Goal: Navigation & Orientation: Understand site structure

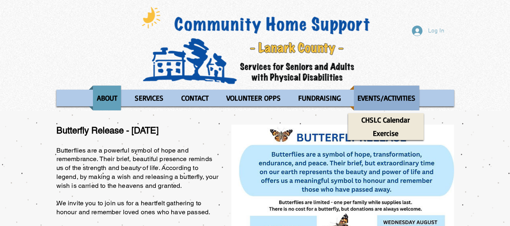
click at [362, 104] on p "EVENTS/ACTIVITIES" at bounding box center [386, 98] width 65 height 25
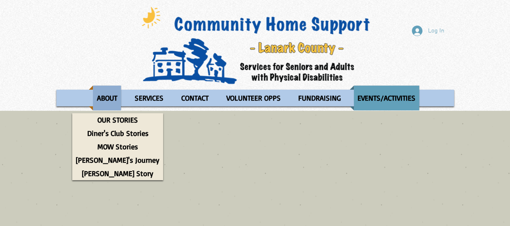
click at [111, 100] on p "ABOUT" at bounding box center [107, 98] width 28 height 25
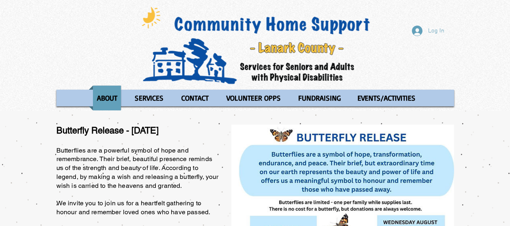
click at [106, 125] on h6 "Butterfly Release - August 20, 2025" at bounding box center [138, 131] width 164 height 13
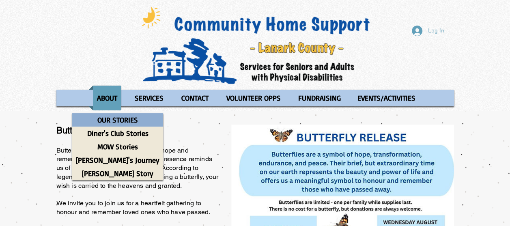
click at [107, 116] on p "OUR STORIES" at bounding box center [118, 119] width 48 height 13
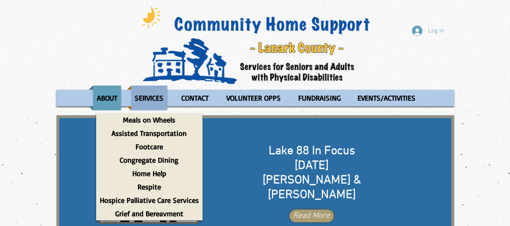
click at [147, 103] on p "SERVICES" at bounding box center [149, 98] width 36 height 25
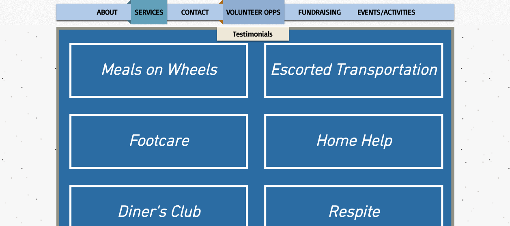
scroll to position [42, 0]
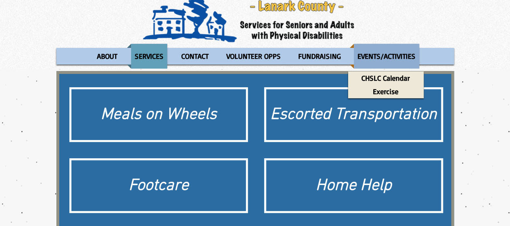
click at [394, 46] on p "EVENTS/ACTIVITIES" at bounding box center [386, 56] width 65 height 25
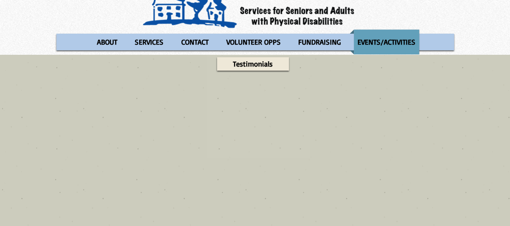
scroll to position [122, 0]
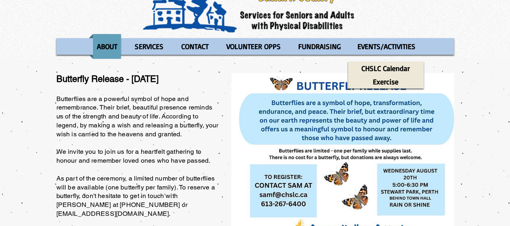
scroll to position [81, 0]
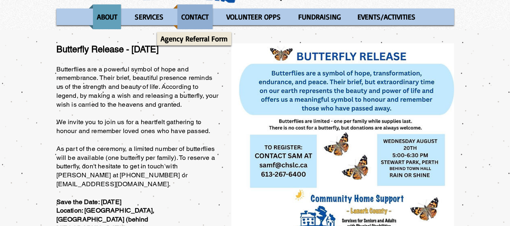
click at [192, 9] on p "CONTACT" at bounding box center [195, 16] width 34 height 25
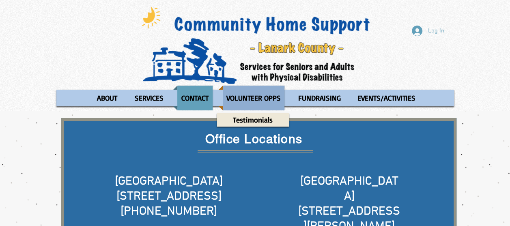
click at [256, 96] on p "VOLUNTEER OPPS" at bounding box center [254, 98] width 62 height 25
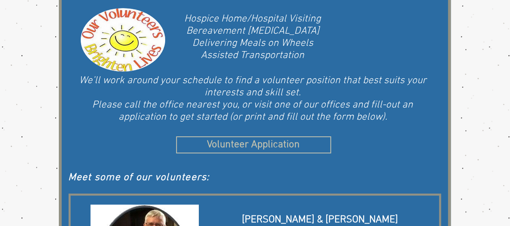
scroll to position [47, 0]
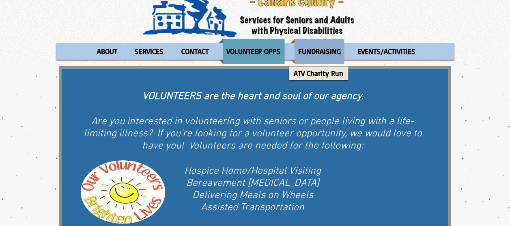
click at [306, 53] on p "FUNDRAISING" at bounding box center [320, 51] width 50 height 25
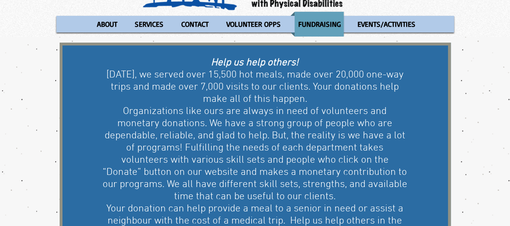
scroll to position [59, 0]
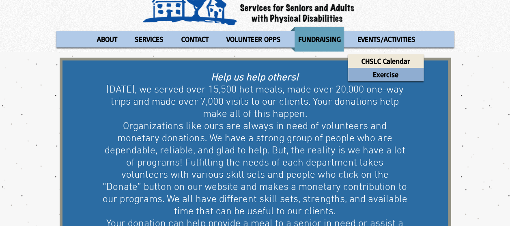
click at [394, 73] on p "Exercise" at bounding box center [385, 74] width 33 height 13
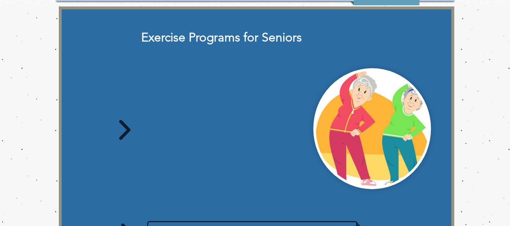
scroll to position [67, 0]
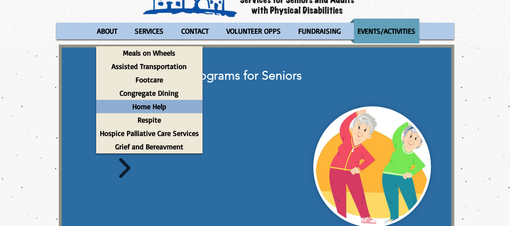
click at [160, 102] on p "Home Help" at bounding box center [149, 106] width 41 height 13
